Goal: Task Accomplishment & Management: Manage account settings

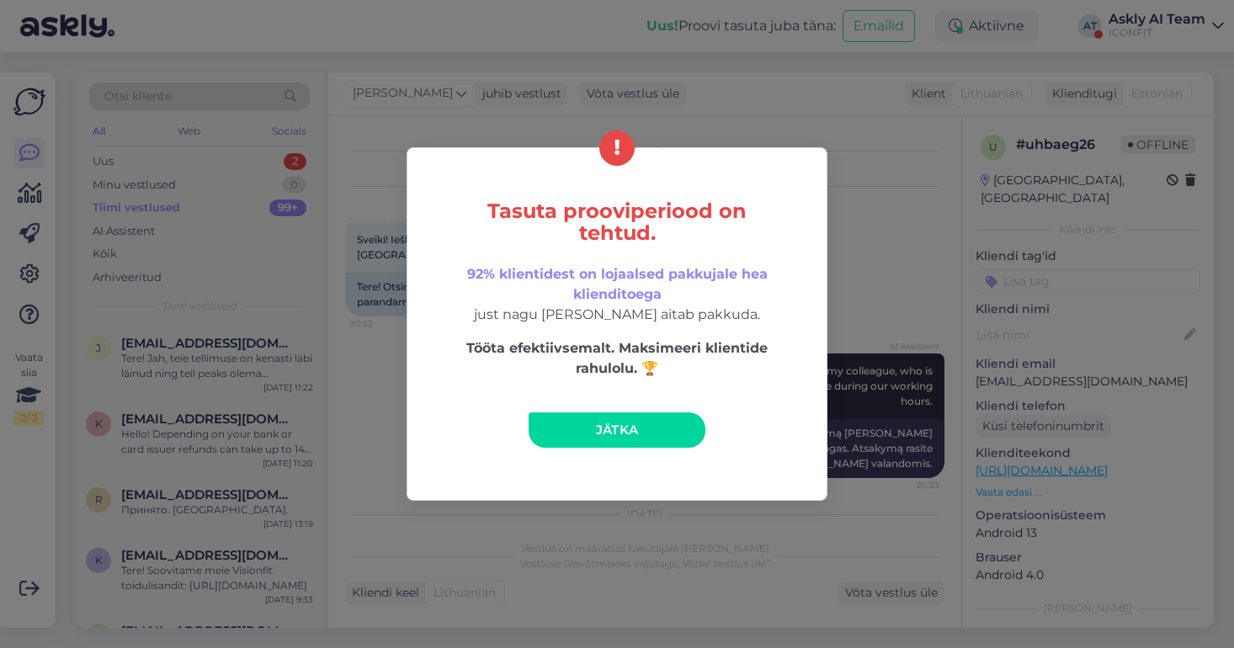
click at [873, 100] on div "Tasuta prooviperiood on tehtud. 92% klientidest on lojaalsed pakkujale hea klie…" at bounding box center [617, 324] width 1234 height 648
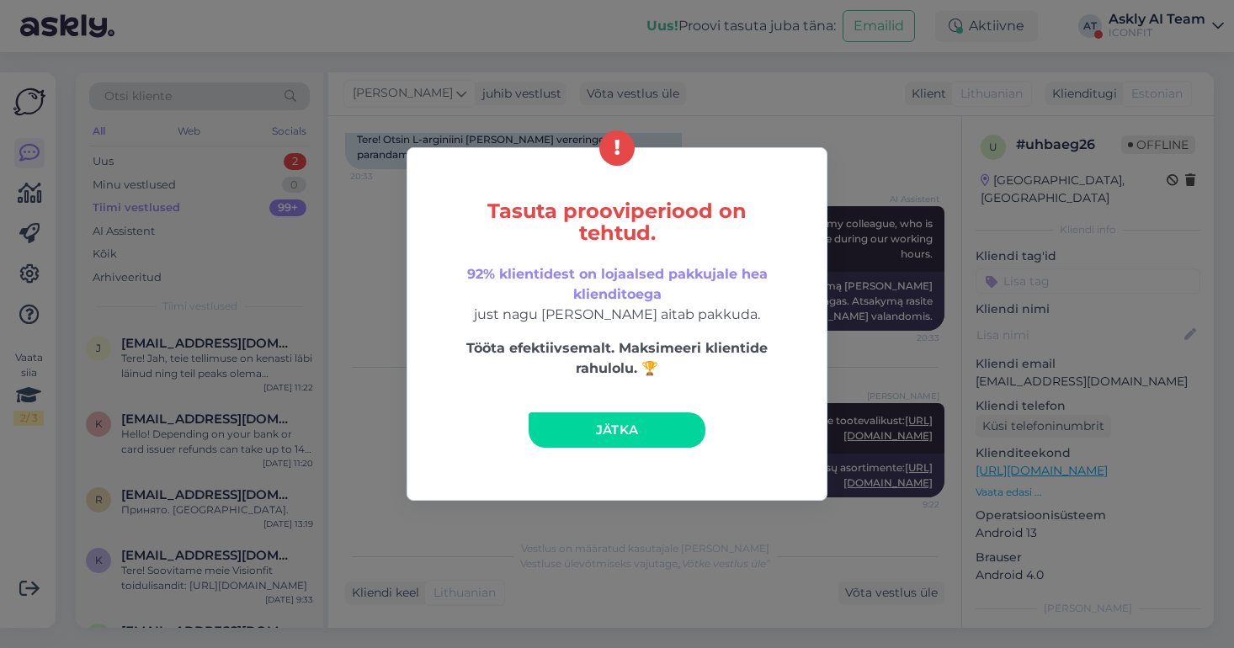
click at [627, 419] on link "Jätka" at bounding box center [617, 430] width 177 height 35
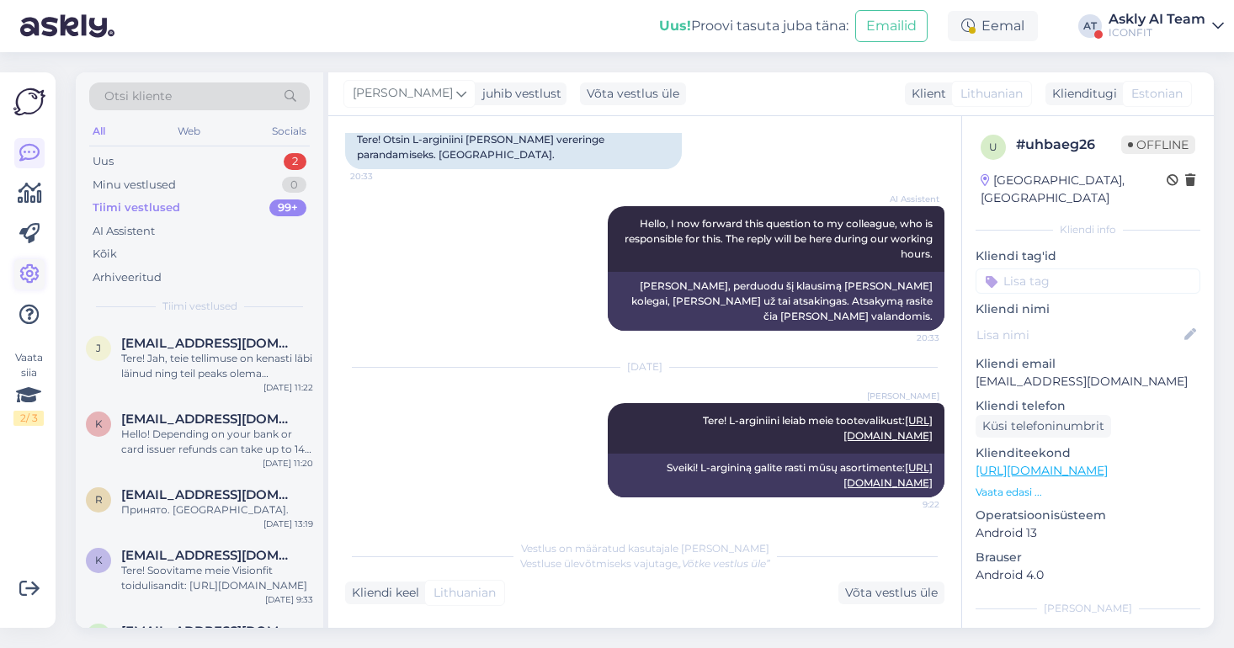
click at [24, 277] on icon at bounding box center [29, 274] width 20 height 20
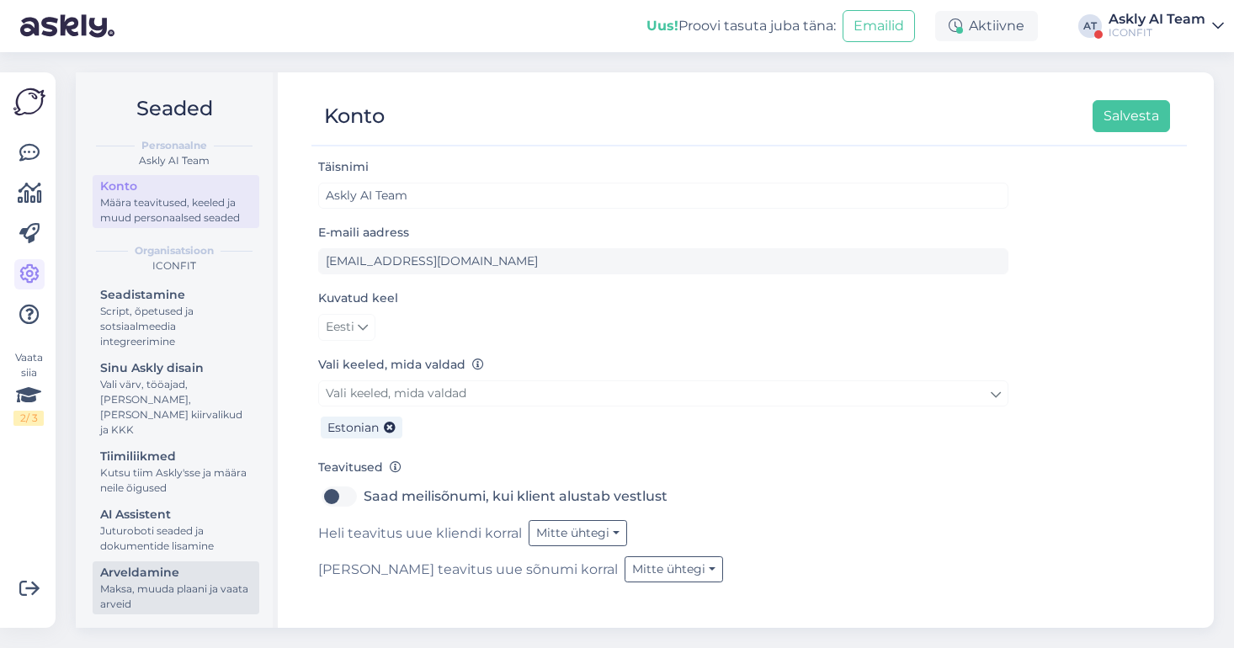
click at [173, 582] on div "Maksa, muuda plaani ja vaata arveid" at bounding box center [176, 597] width 152 height 30
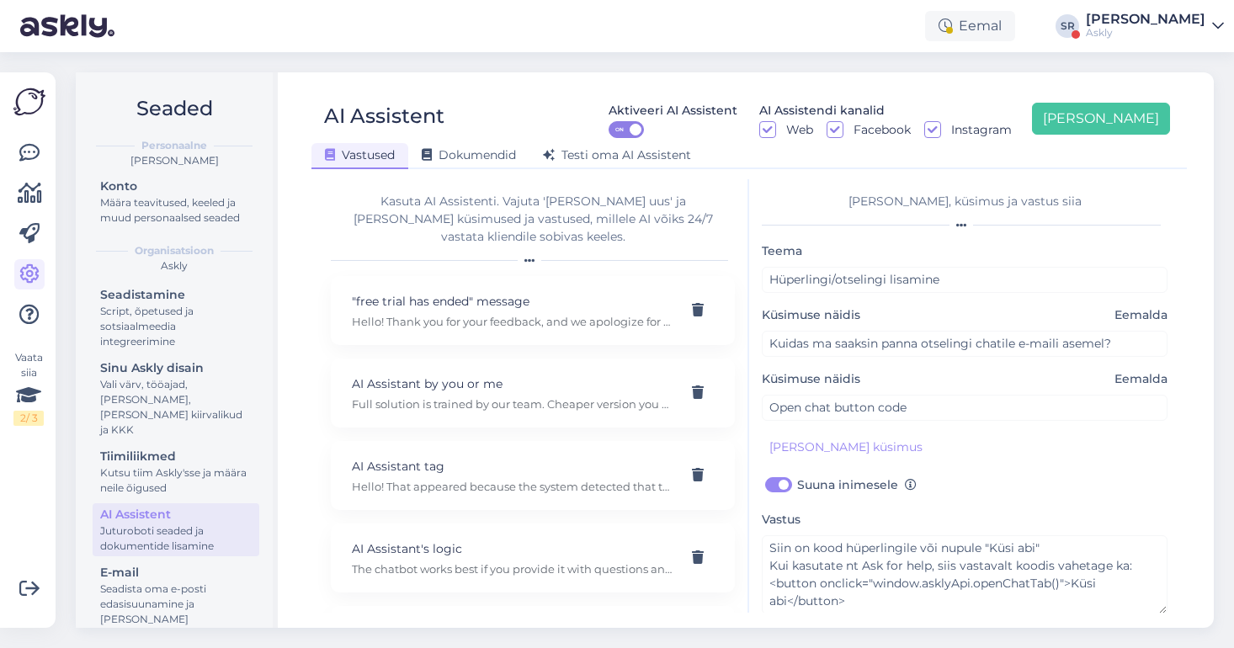
scroll to position [9, 0]
